Goal: Navigation & Orientation: Find specific page/section

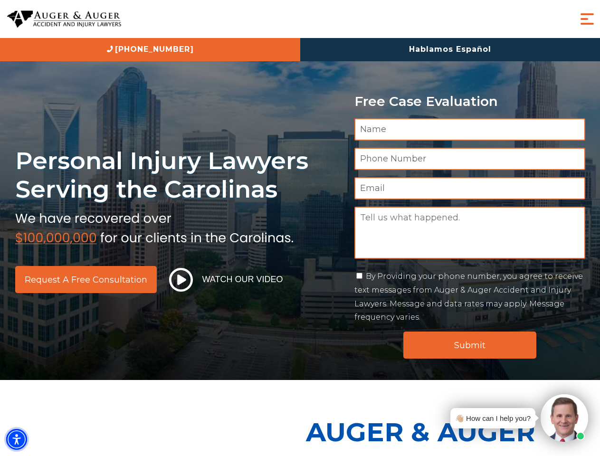
click at [17, 439] on img "Accessibility Menu" at bounding box center [16, 439] width 21 height 21
